Goal: Transaction & Acquisition: Purchase product/service

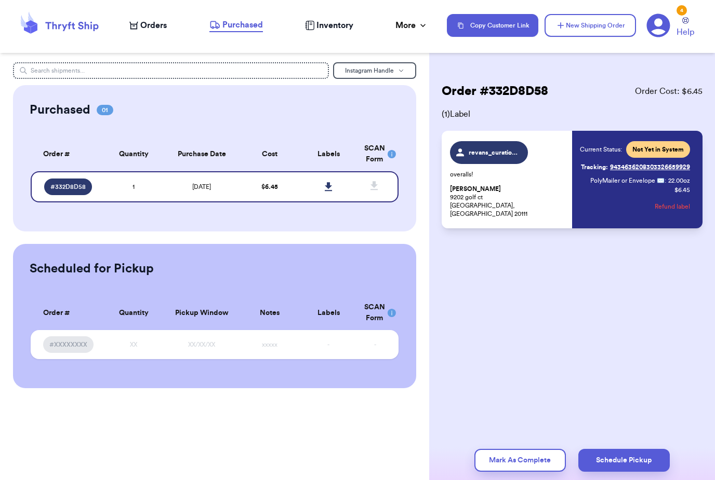
click at [159, 26] on span "Orders" at bounding box center [153, 25] width 26 height 12
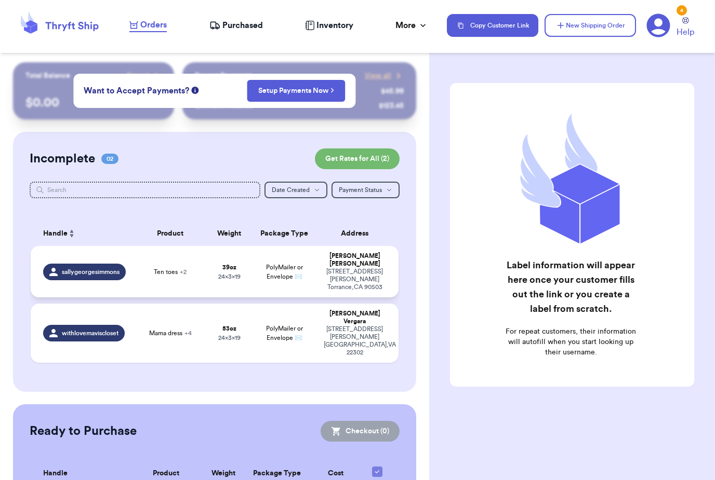
click at [125, 271] on div "sallygeorgesimmons" at bounding box center [84, 272] width 83 height 17
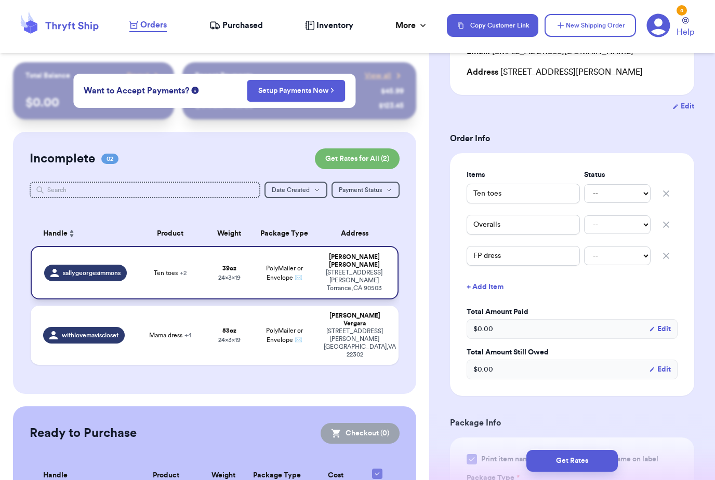
scroll to position [144, 0]
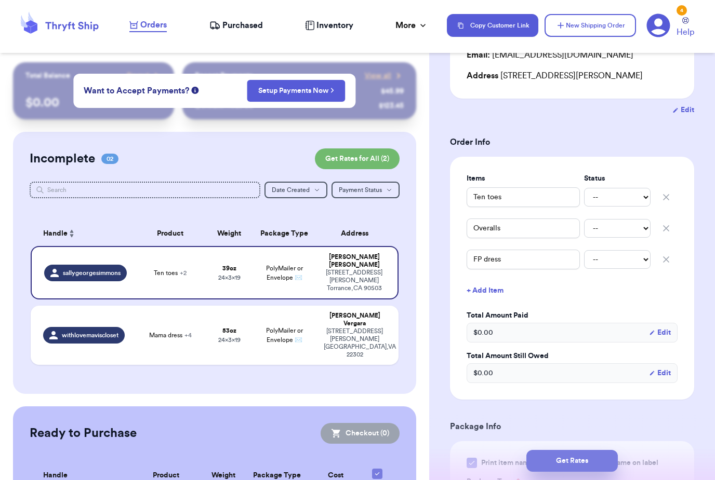
click at [578, 450] on button "Get Rates" at bounding box center [571, 461] width 91 height 22
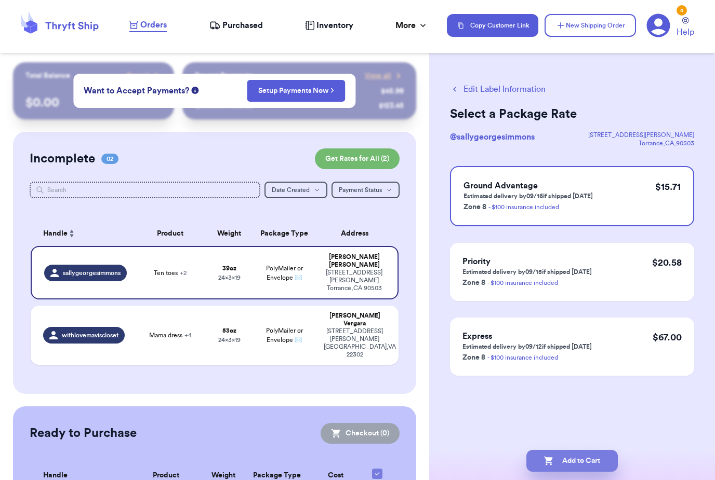
click at [587, 450] on button "Add to Cart" at bounding box center [571, 461] width 91 height 22
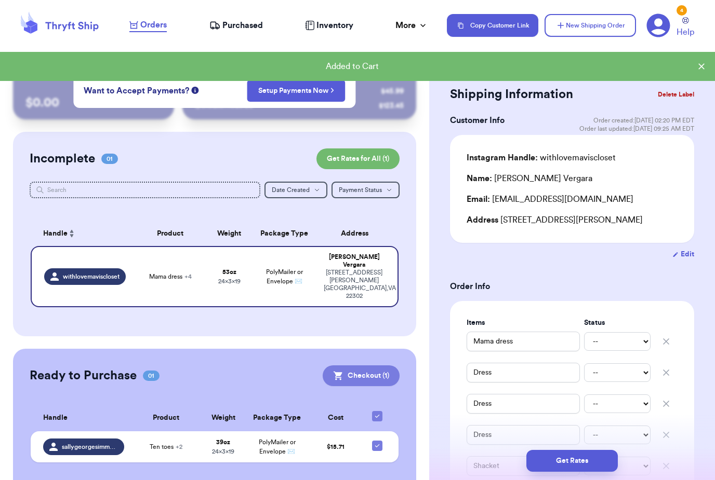
click at [389, 366] on button "Checkout ( 1 )" at bounding box center [361, 376] width 77 height 21
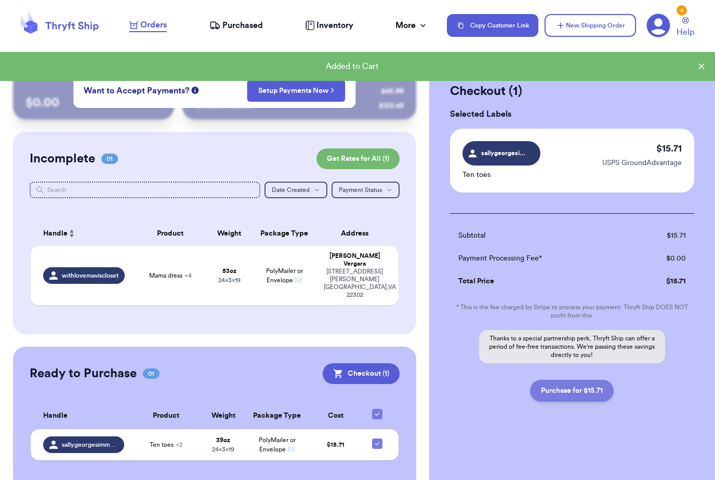
click at [596, 393] on button "Purchase for $15.71" at bounding box center [572, 391] width 84 height 22
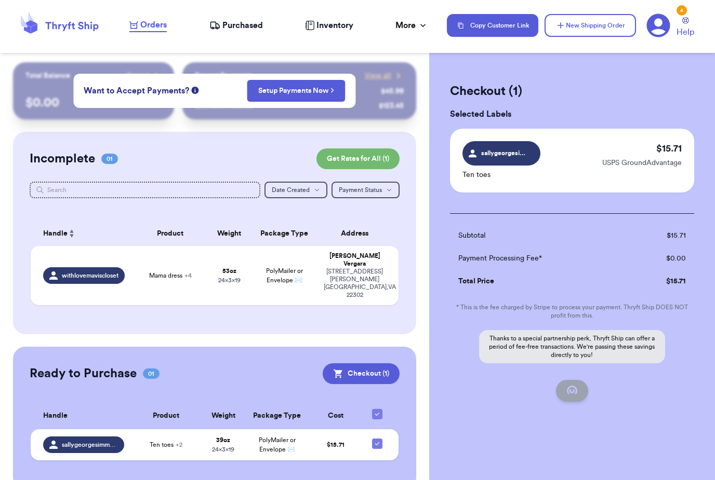
checkbox input "false"
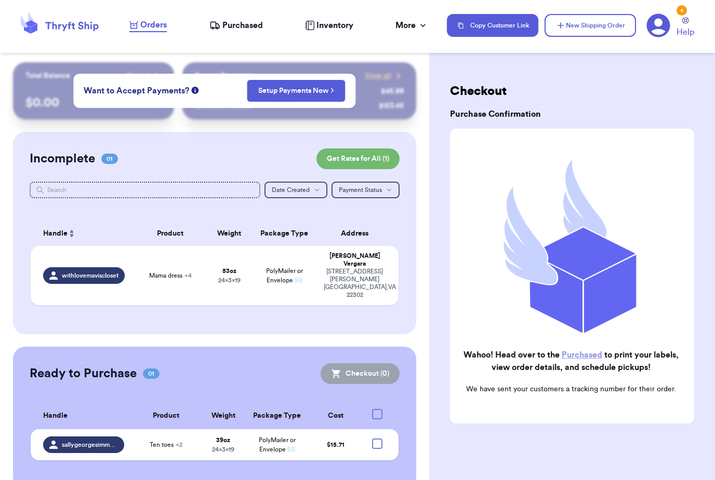
checkbox input "true"
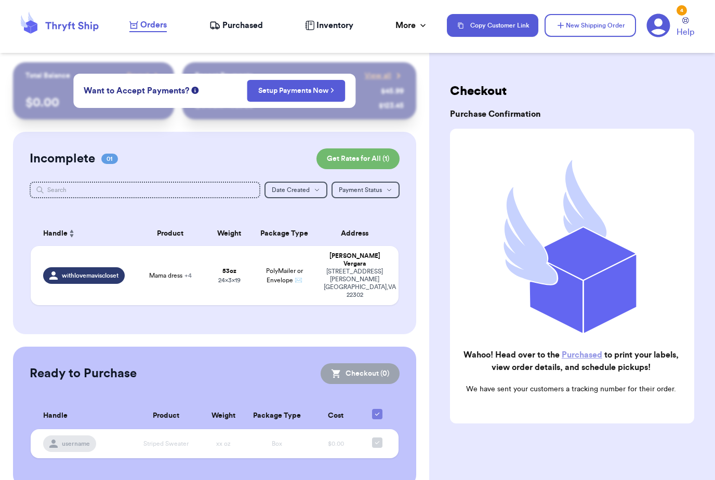
click at [243, 25] on span "Purchased" at bounding box center [242, 25] width 41 height 12
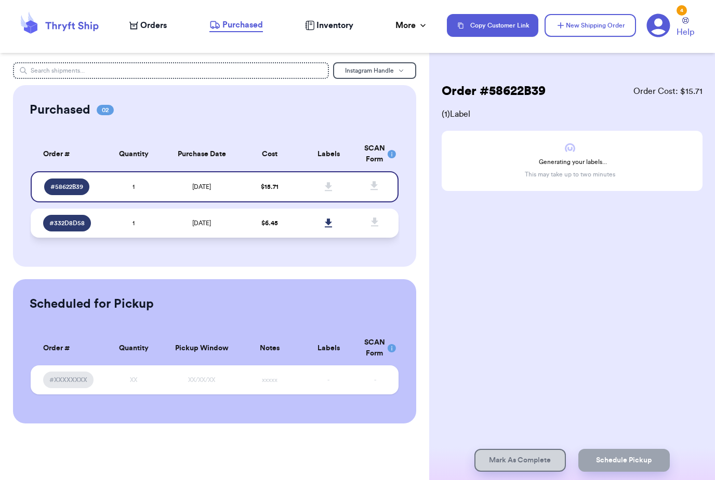
click at [322, 230] on link at bounding box center [328, 223] width 23 height 23
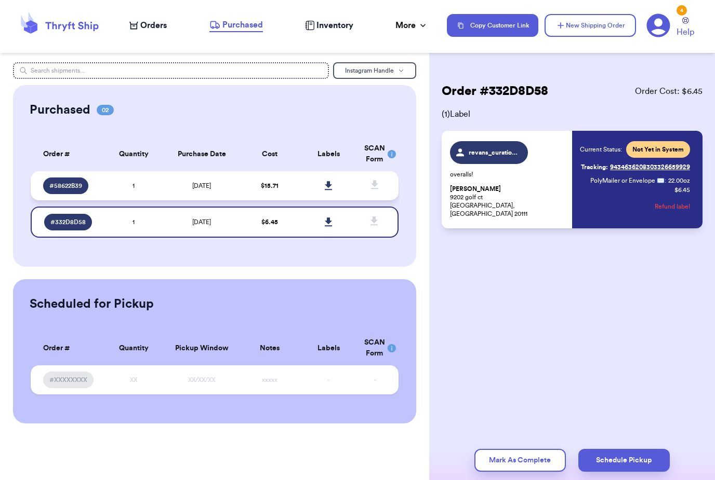
click at [249, 193] on td "$ 15.71" at bounding box center [269, 185] width 59 height 29
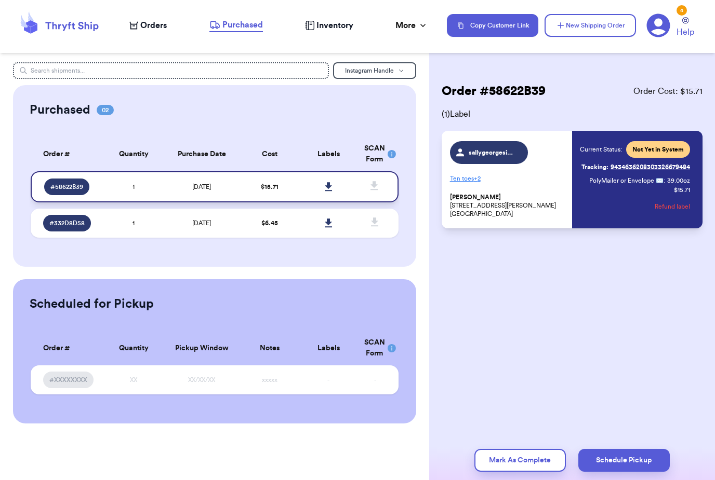
click at [333, 198] on link at bounding box center [328, 187] width 23 height 23
